Goal: Information Seeking & Learning: Find specific fact

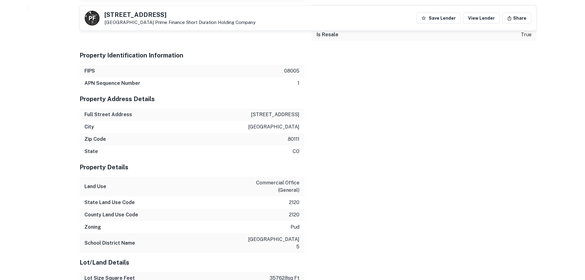
scroll to position [461, 0]
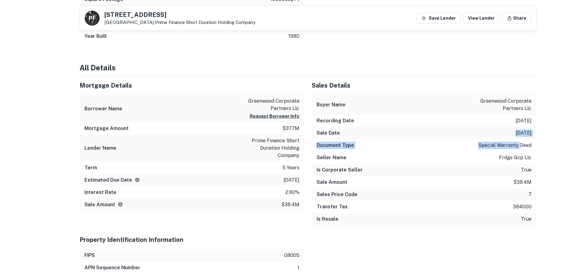
drag, startPoint x: 521, startPoint y: 150, endPoint x: 473, endPoint y: 135, distance: 50.5
click at [473, 135] on div "Sales Details Buyer Name [PERSON_NAME] corporate partners llc Recording Date [D…" at bounding box center [424, 153] width 225 height 154
click at [510, 140] on div "Document Type special warranty deed" at bounding box center [424, 145] width 225 height 12
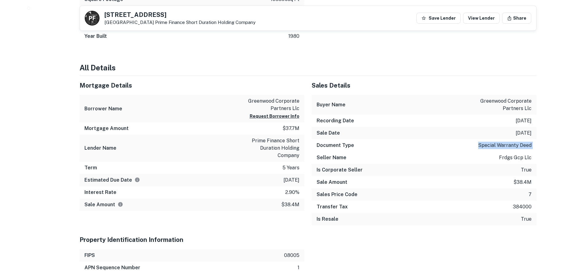
click at [505, 141] on div "Document Type special warranty deed" at bounding box center [424, 145] width 225 height 12
click at [493, 148] on p "special warranty deed" at bounding box center [505, 145] width 53 height 7
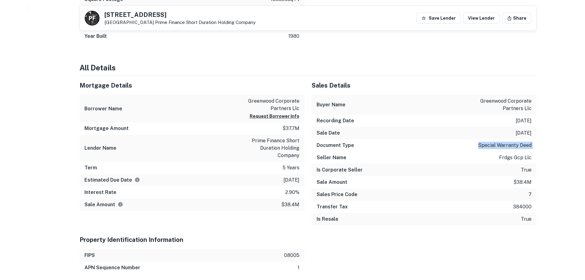
click at [493, 148] on p "special warranty deed" at bounding box center [505, 145] width 53 height 7
click at [493, 155] on div "Seller Name frdgs gcp llc" at bounding box center [424, 158] width 225 height 12
click at [488, 158] on div "Seller Name frdgs gcp llc" at bounding box center [424, 158] width 225 height 12
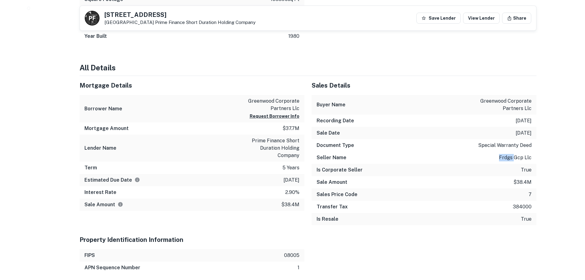
click at [488, 158] on div "Seller Name frdgs gcp llc" at bounding box center [424, 158] width 225 height 12
click at [464, 162] on div "Seller Name frdgs gcp llc" at bounding box center [424, 158] width 225 height 12
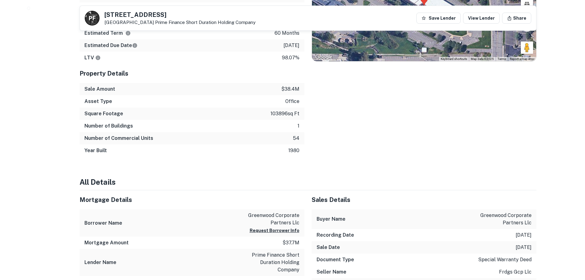
scroll to position [0, 0]
